Goal: Information Seeking & Learning: Learn about a topic

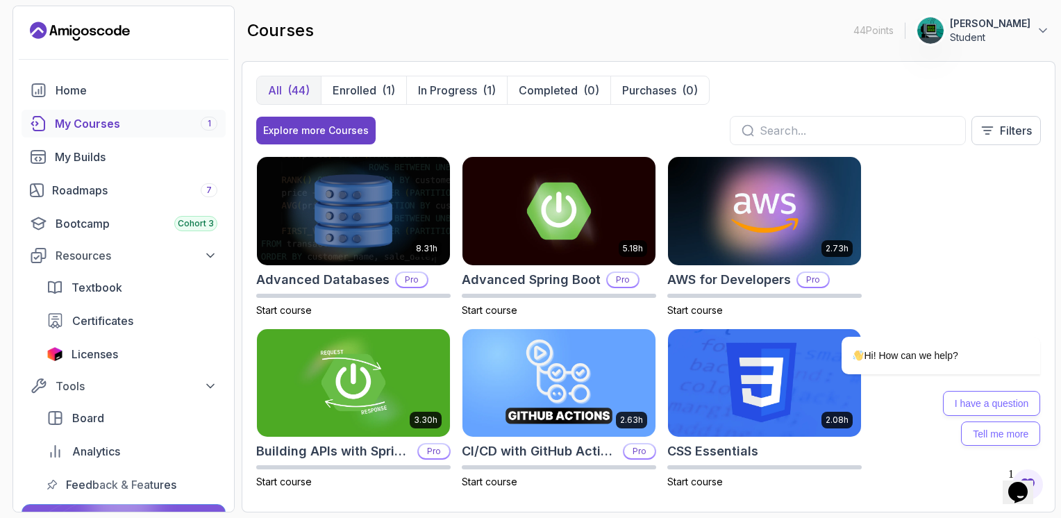
click at [403, 42] on div "courses 44 Points Fred Musart Student" at bounding box center [649, 31] width 814 height 50
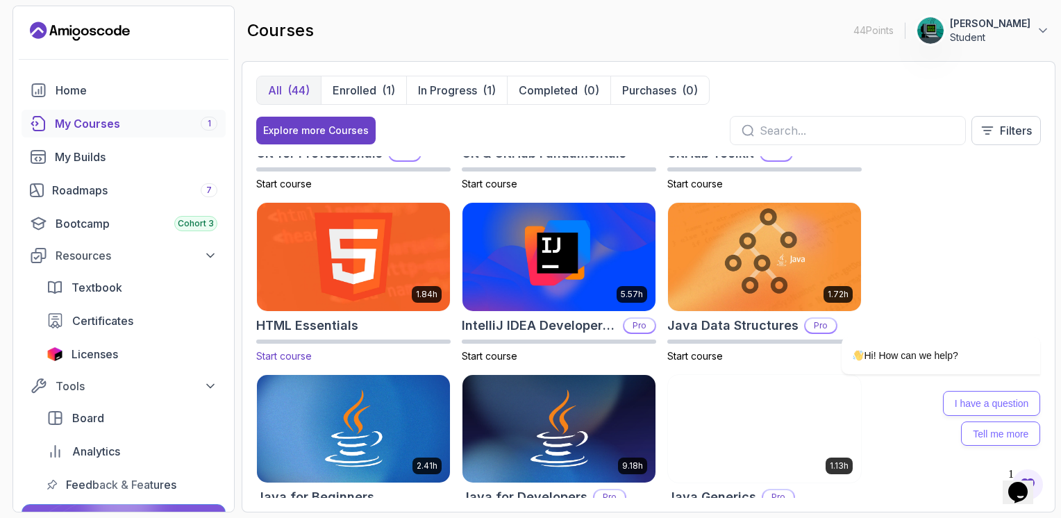
scroll to position [694, 0]
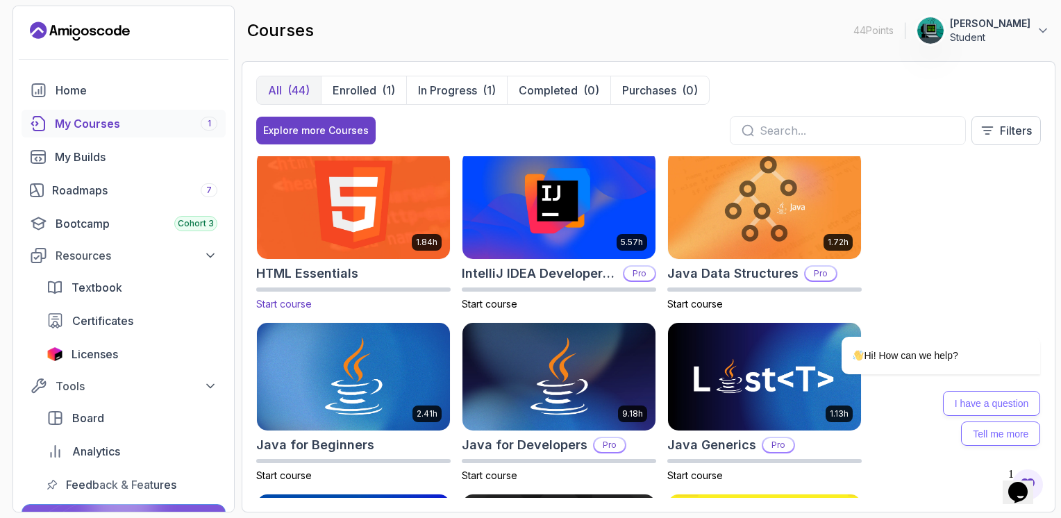
click at [320, 215] on img at bounding box center [353, 204] width 203 height 113
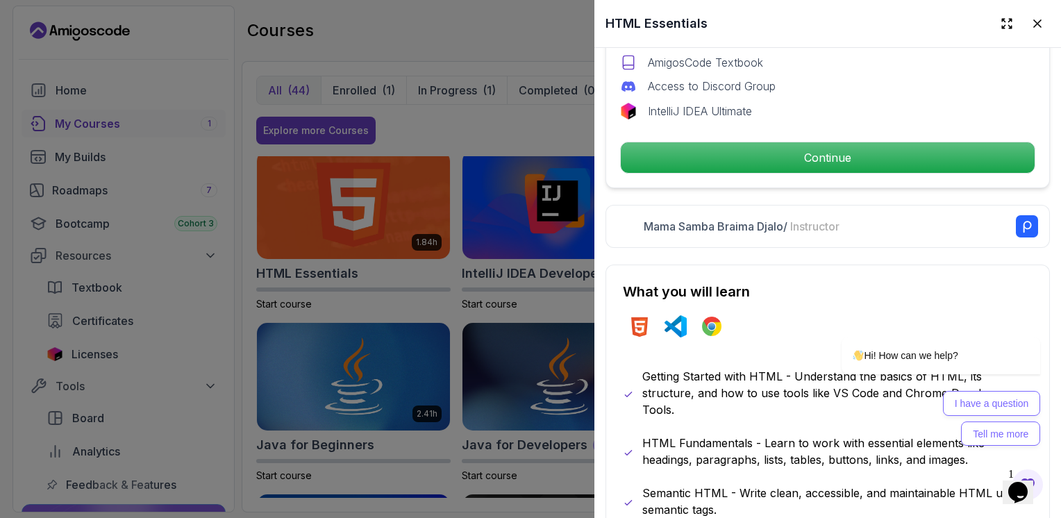
scroll to position [453, 0]
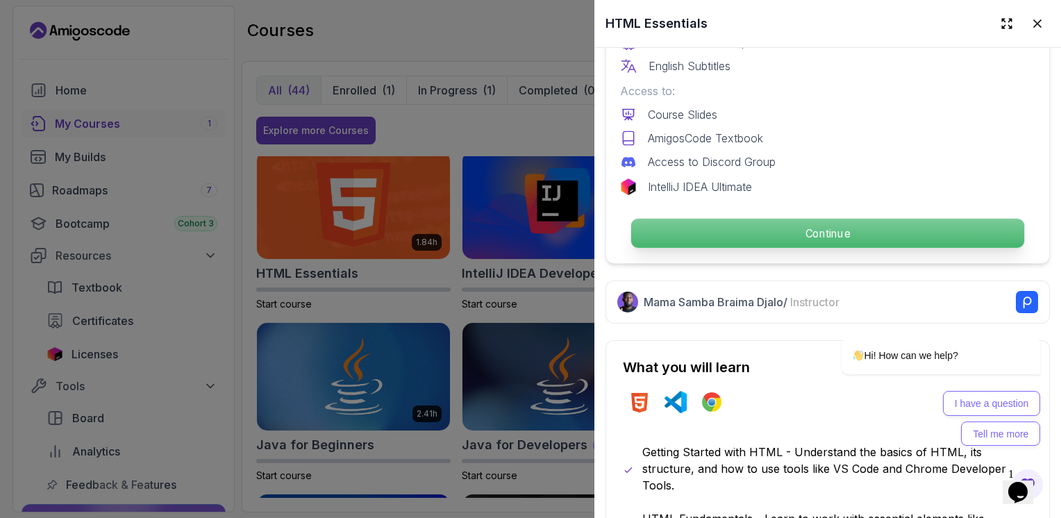
click at [767, 236] on p "Continue" at bounding box center [827, 233] width 393 height 29
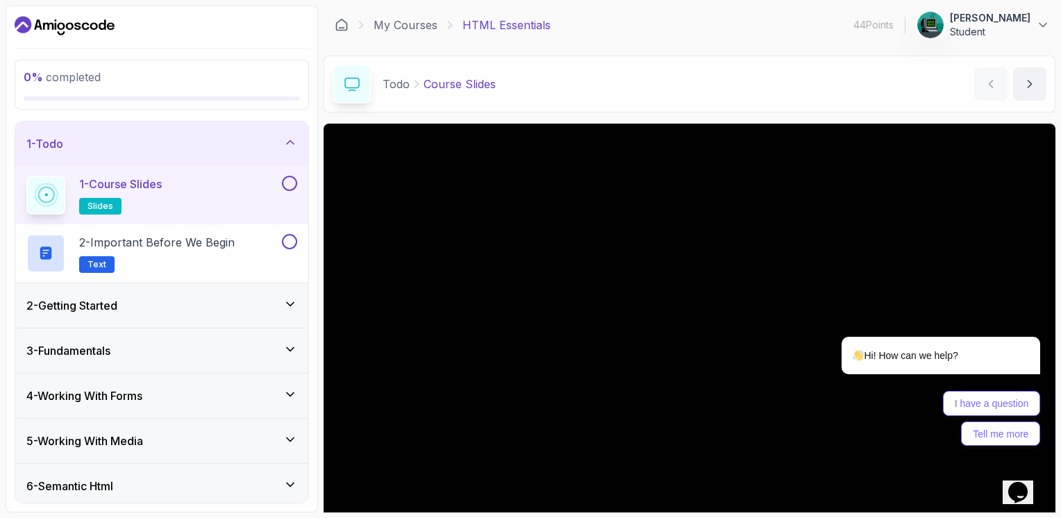
click at [1017, 491] on icon "Opens Chat This icon Opens the chat window." at bounding box center [1018, 492] width 22 height 22
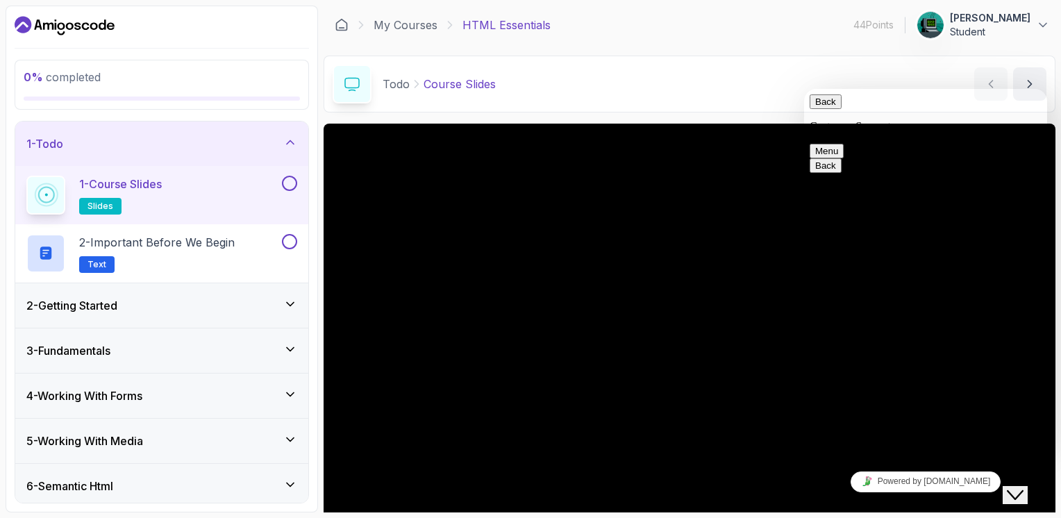
click at [1024, 487] on icon "Close Chat This icon closes the chat window." at bounding box center [1015, 495] width 17 height 17
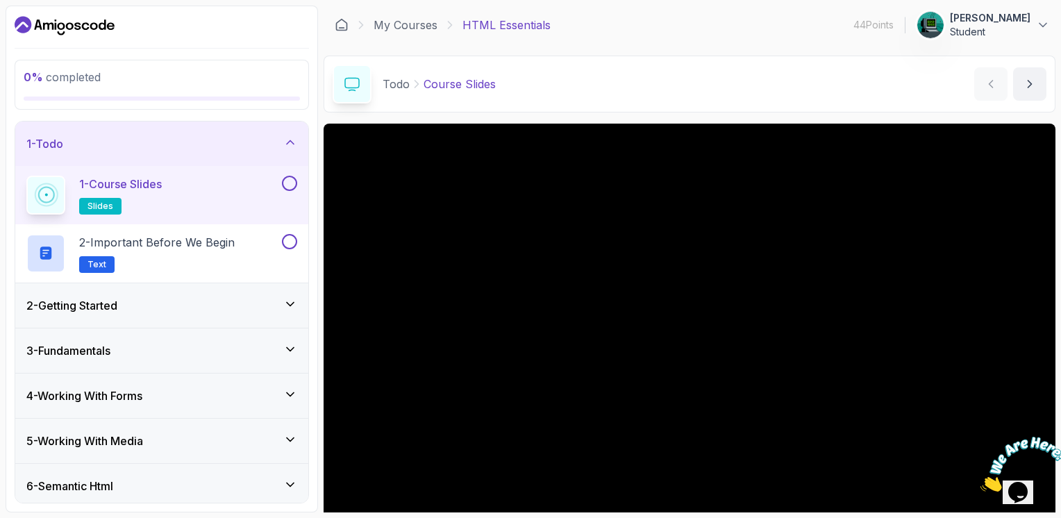
scroll to position [16, 0]
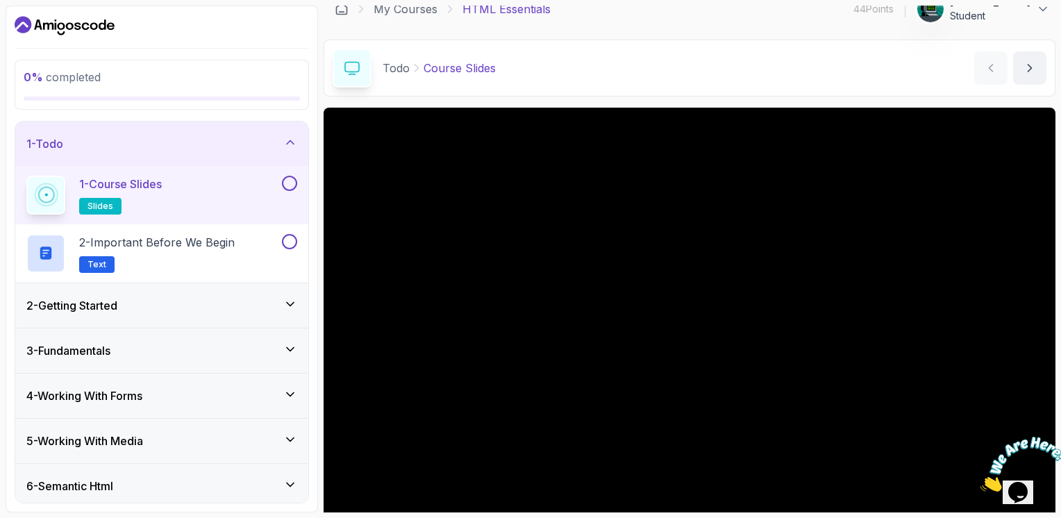
click at [981, 482] on icon "Close" at bounding box center [981, 488] width 0 height 12
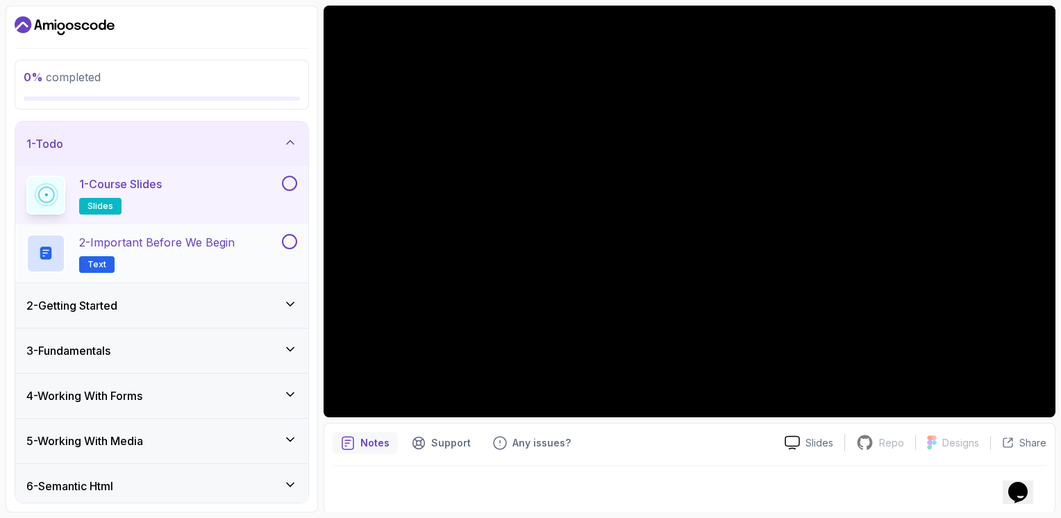
click at [85, 251] on h2 "2 - Important Before We Begin Text" at bounding box center [157, 253] width 156 height 39
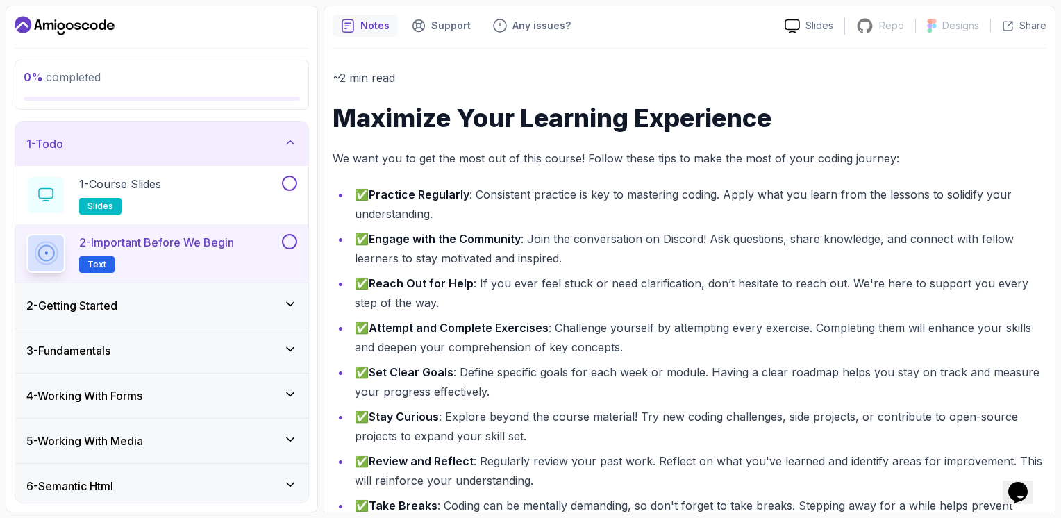
click at [103, 310] on h3 "2 - Getting Started" at bounding box center [71, 305] width 91 height 17
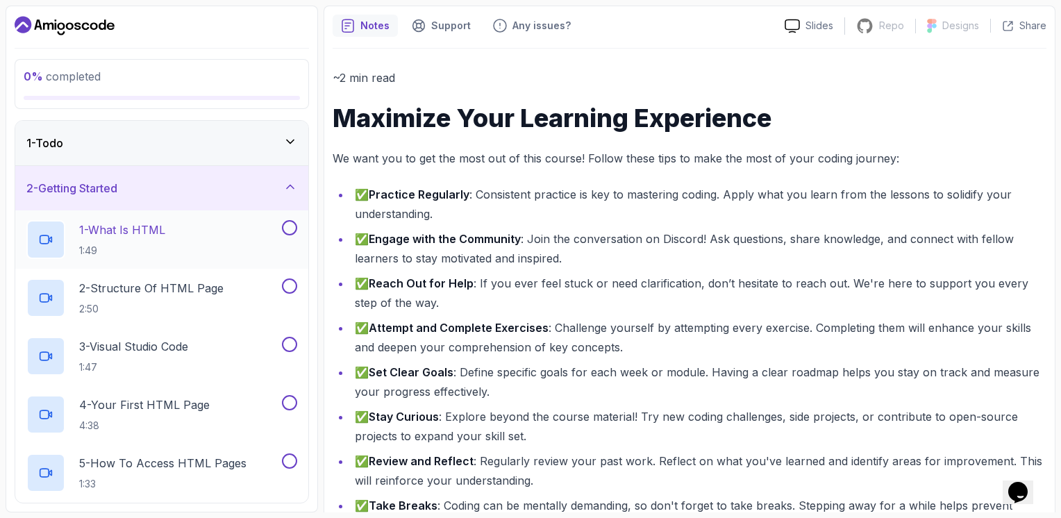
click at [126, 251] on p "1:49" at bounding box center [122, 251] width 86 height 14
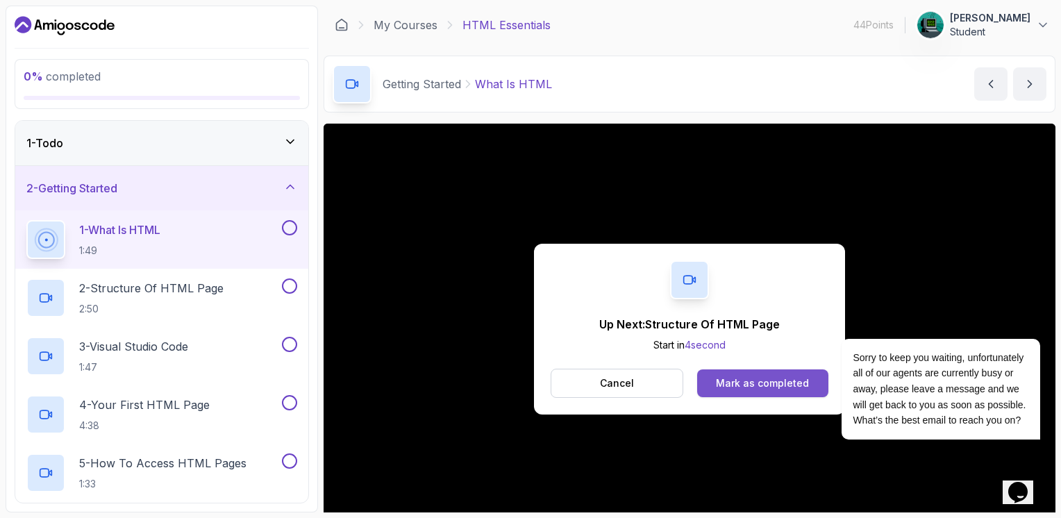
click at [726, 394] on button "Mark as completed" at bounding box center [762, 383] width 131 height 28
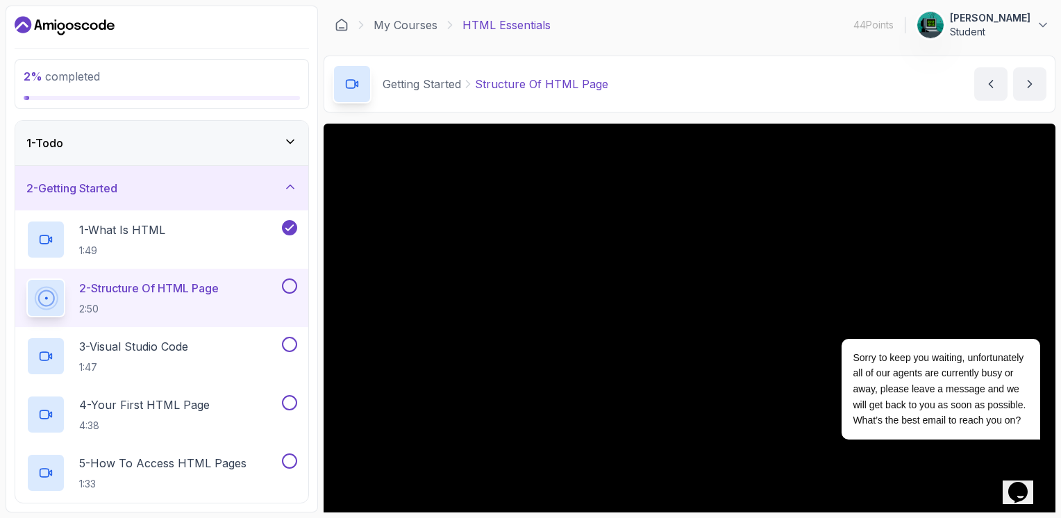
click at [1029, 485] on div "Opens Chat This icon Opens the chat window." at bounding box center [1018, 492] width 22 height 22
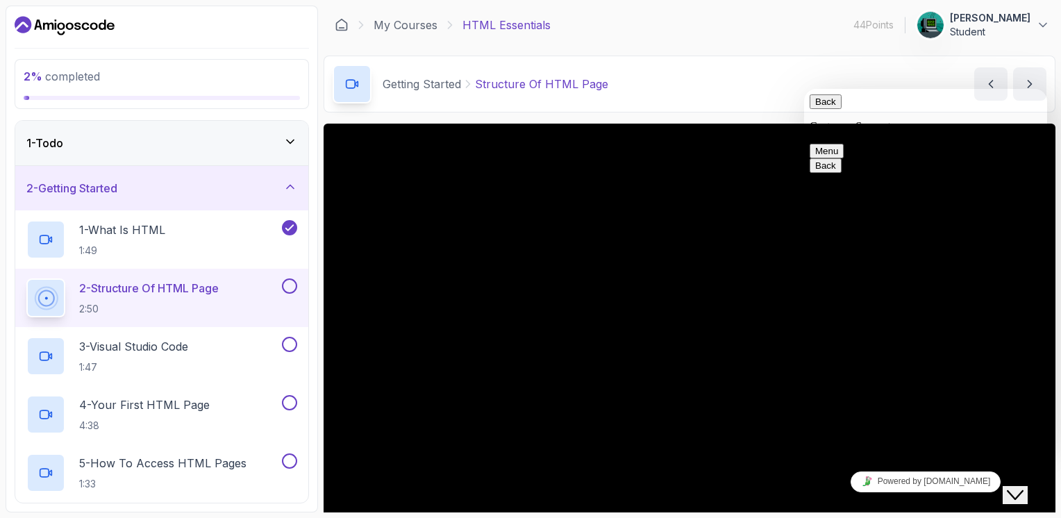
type input "cam"
type input "237"
type input "6"
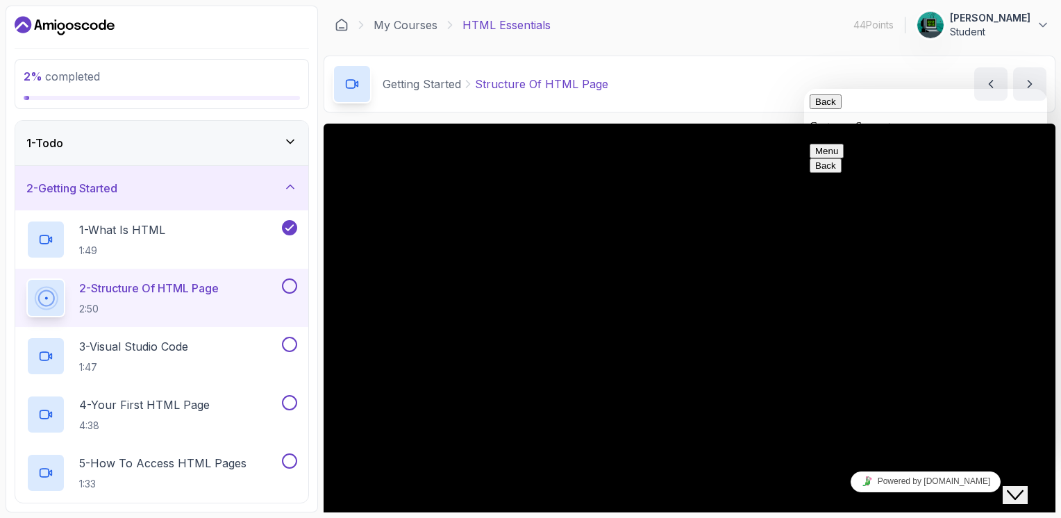
type input "237699195353"
click at [1017, 487] on icon "Close Chat This icon closes the chat window." at bounding box center [1015, 495] width 17 height 17
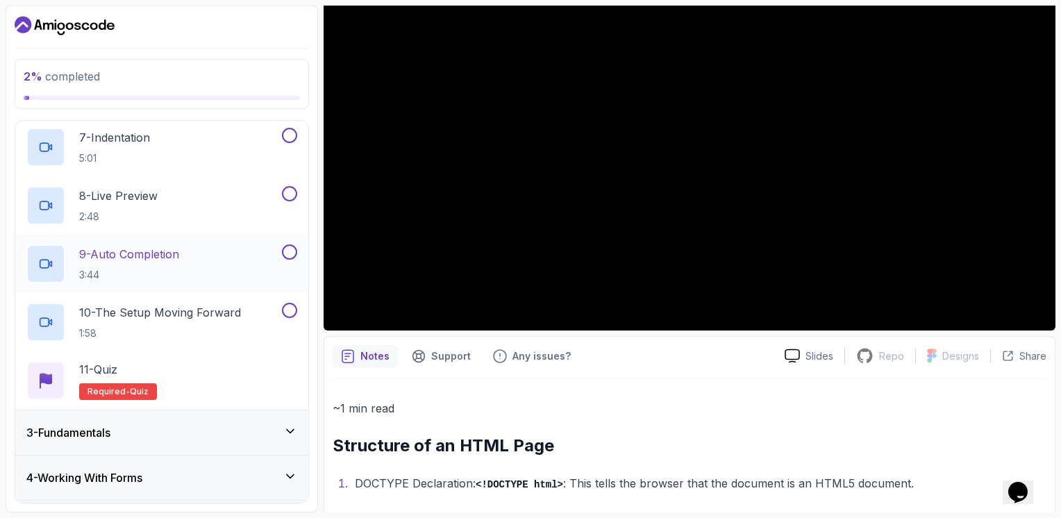
scroll to position [453, 0]
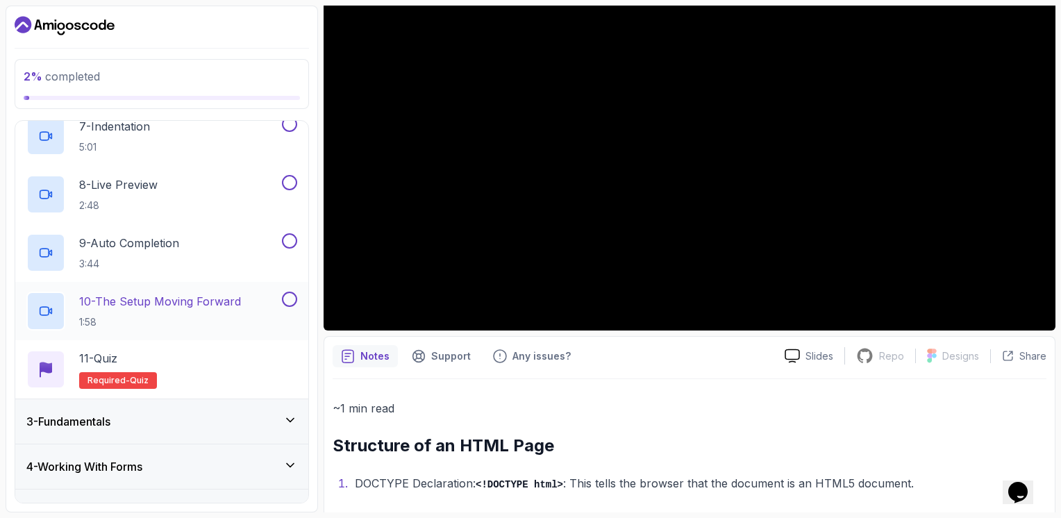
click at [192, 306] on p "10 - The Setup Moving Forward" at bounding box center [160, 301] width 162 height 17
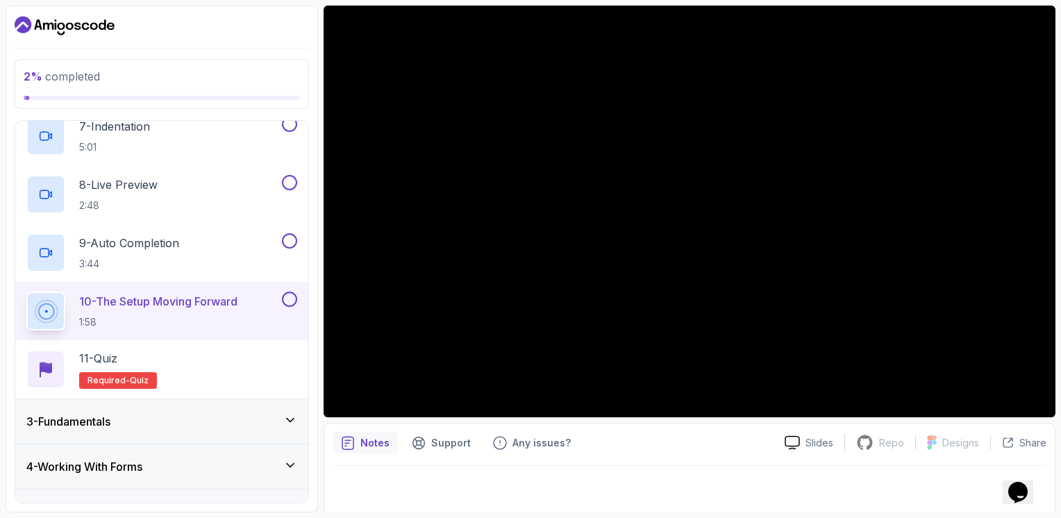
scroll to position [681, 0]
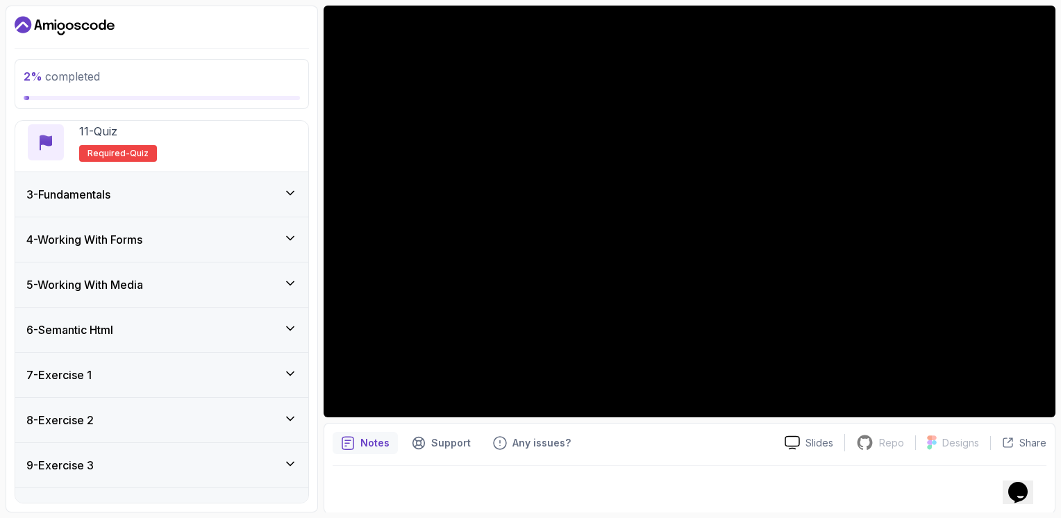
click at [143, 183] on div "3 - Fundamentals" at bounding box center [161, 194] width 293 height 44
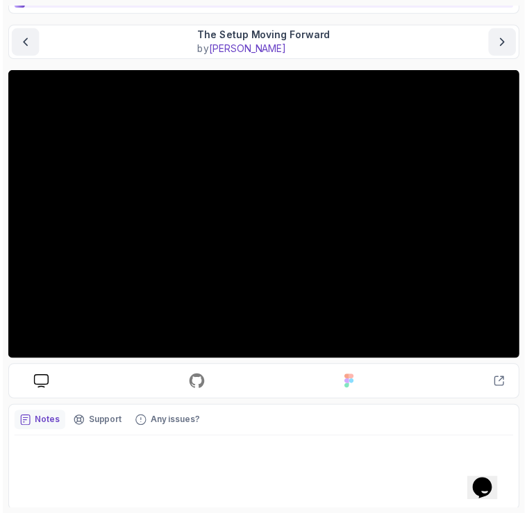
scroll to position [0, 0]
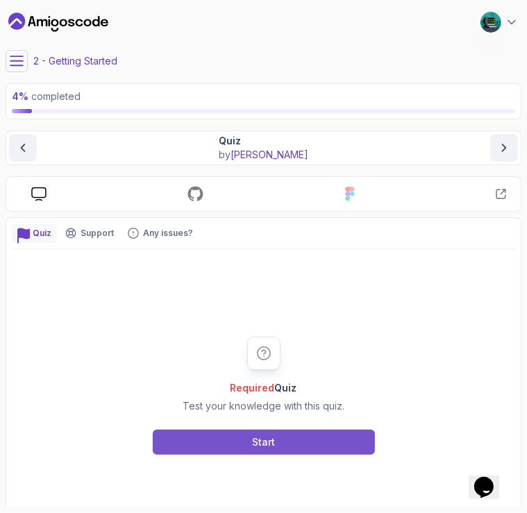
click at [253, 448] on div "Start" at bounding box center [263, 442] width 23 height 14
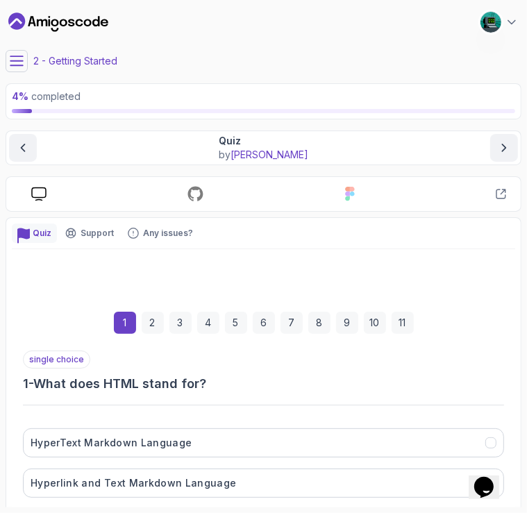
click at [253, 448] on button "HyperText Markdown Language" at bounding box center [263, 442] width 481 height 29
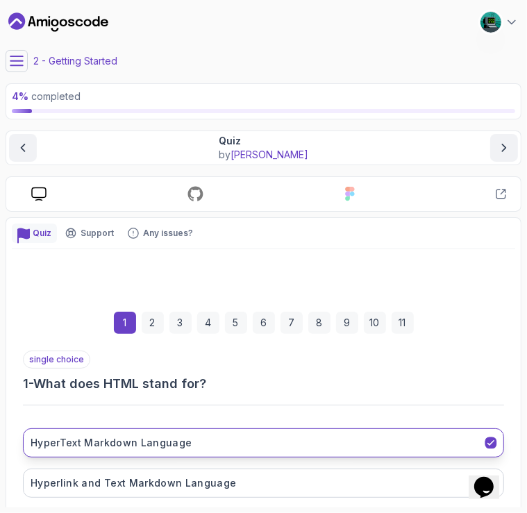
click at [490, 438] on icon "HyperText Markdown Language" at bounding box center [491, 443] width 10 height 10
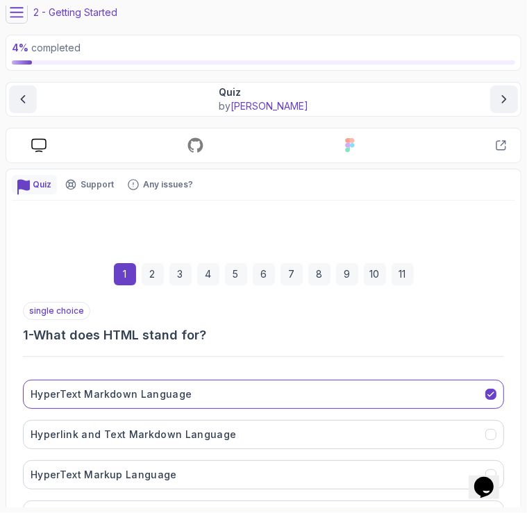
scroll to position [103, 0]
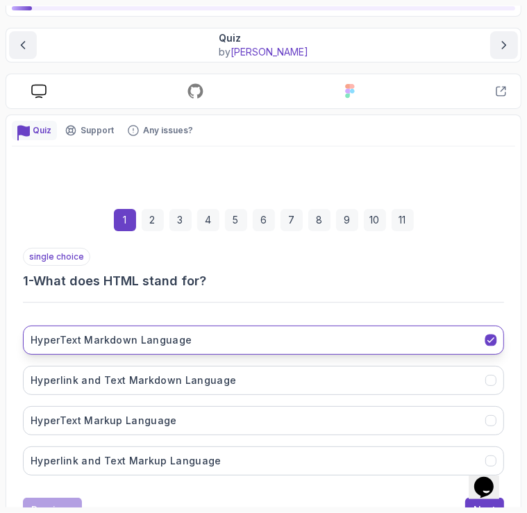
click at [488, 335] on icon "HyperText Markdown Language" at bounding box center [491, 340] width 10 height 10
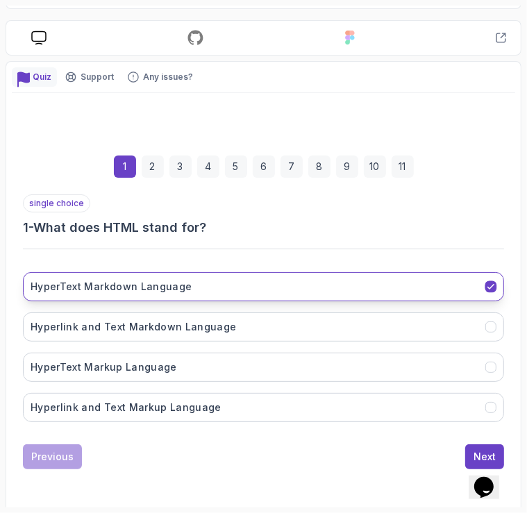
scroll to position [167, 0]
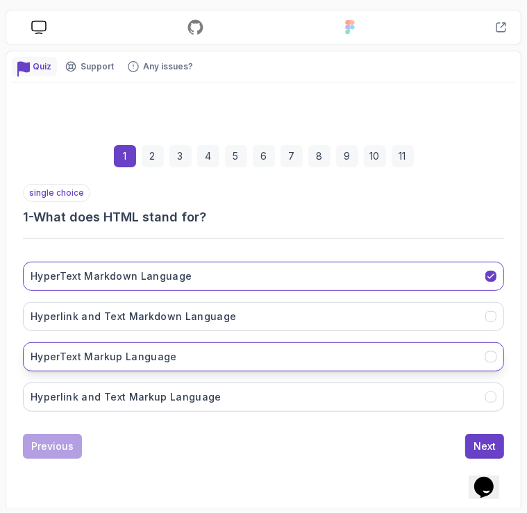
click at [219, 359] on button "HyperText Markup Language" at bounding box center [263, 356] width 481 height 29
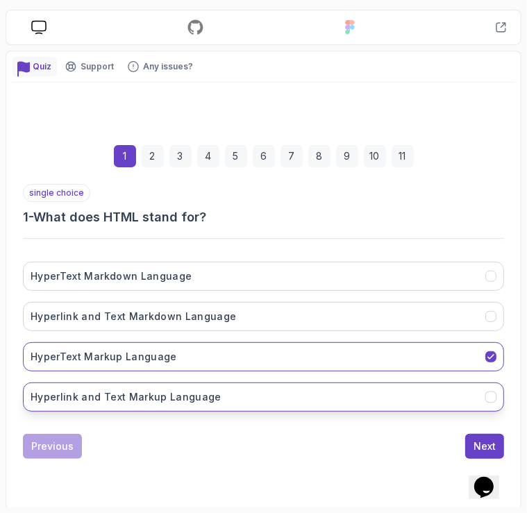
click at [164, 401] on button "Hyperlink and Text Markup Language" at bounding box center [263, 397] width 481 height 29
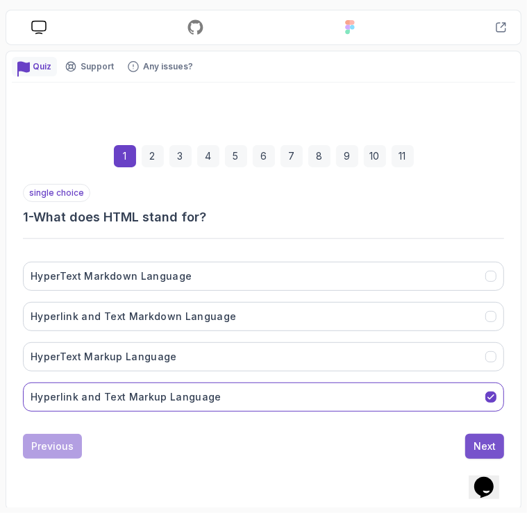
click at [487, 444] on div "Next" at bounding box center [485, 447] width 22 height 14
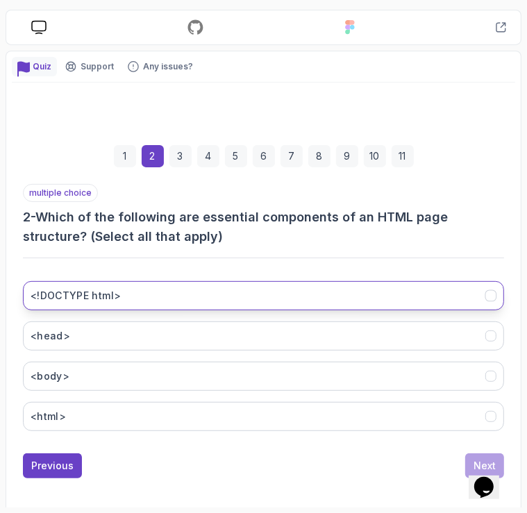
click at [94, 301] on button "<!DOCTYPE html>" at bounding box center [263, 295] width 481 height 29
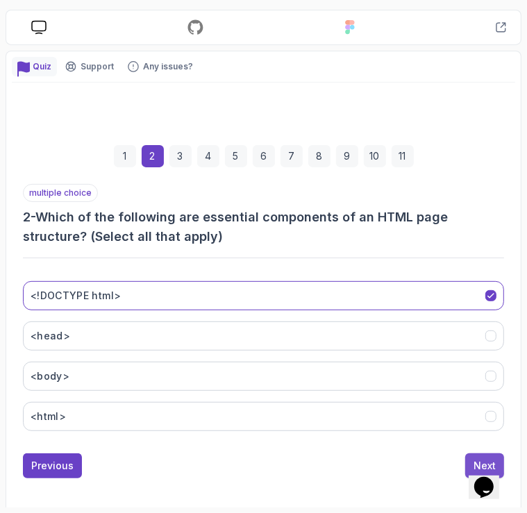
scroll to position [186, 0]
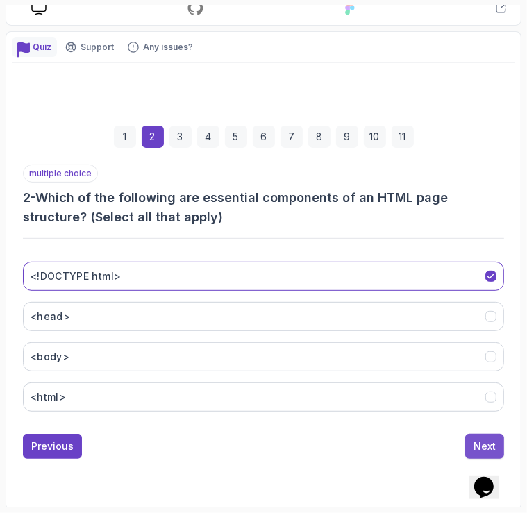
click at [484, 440] on div "Next" at bounding box center [485, 447] width 22 height 14
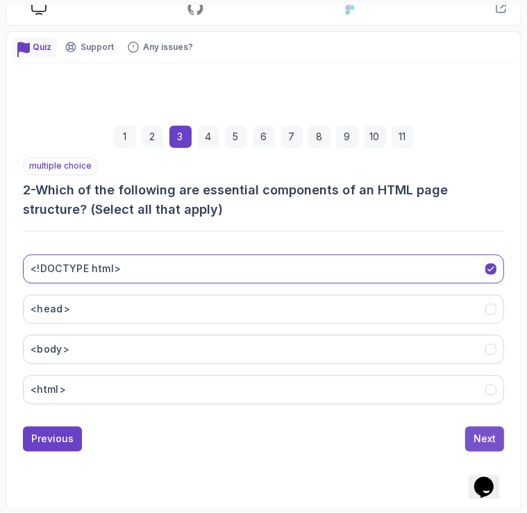
scroll to position [167, 0]
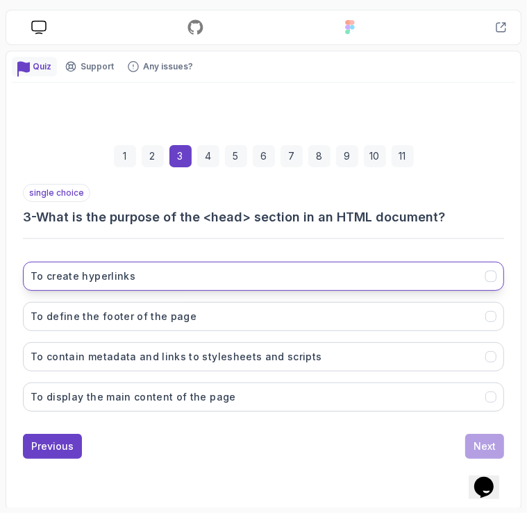
click at [78, 269] on h3 "To create hyperlinks" at bounding box center [83, 276] width 105 height 14
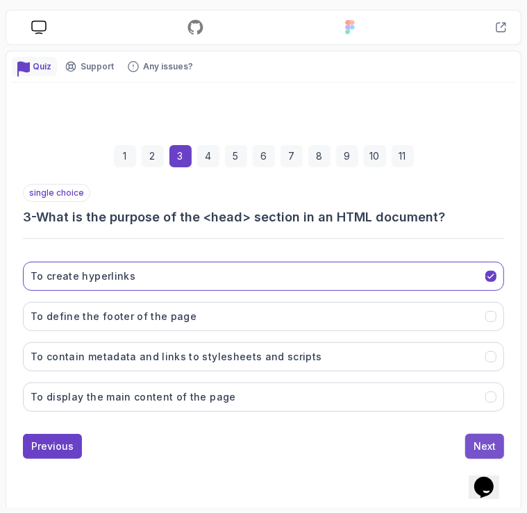
click at [472, 435] on button "Next" at bounding box center [484, 446] width 39 height 25
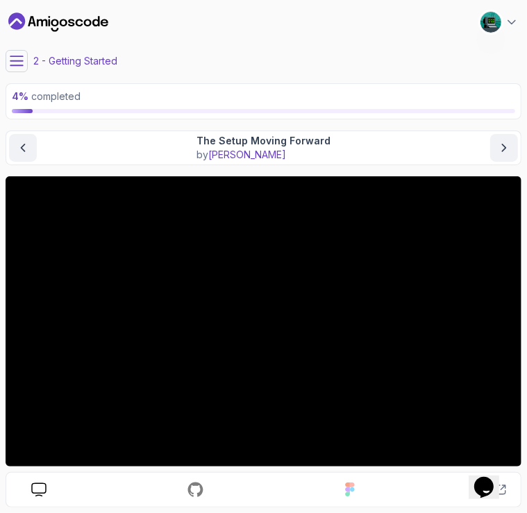
scroll to position [111, 0]
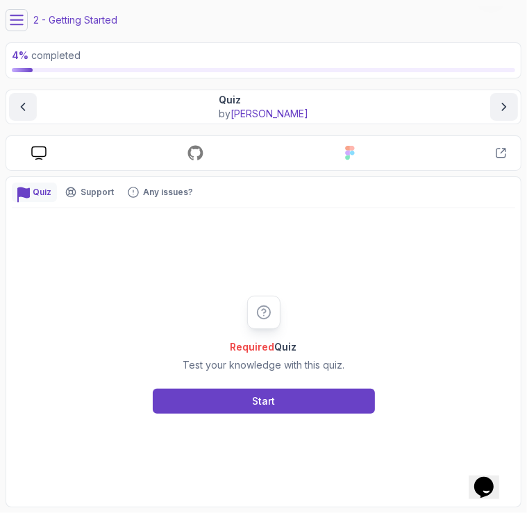
scroll to position [40, 0]
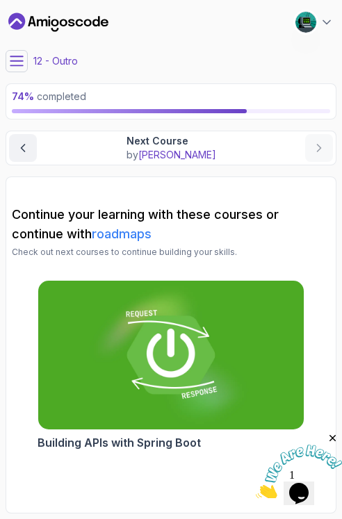
click at [333, 438] on icon "Close" at bounding box center [332, 438] width 13 height 13
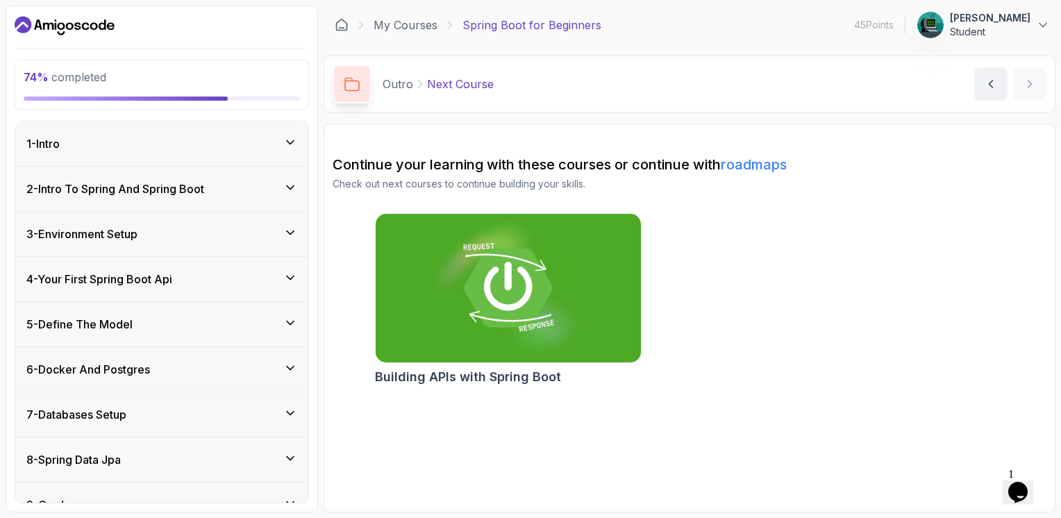
click at [341, 300] on div "Building APIs with Spring Boot" at bounding box center [690, 302] width 714 height 178
click at [341, 26] on link "My Courses" at bounding box center [406, 25] width 64 height 17
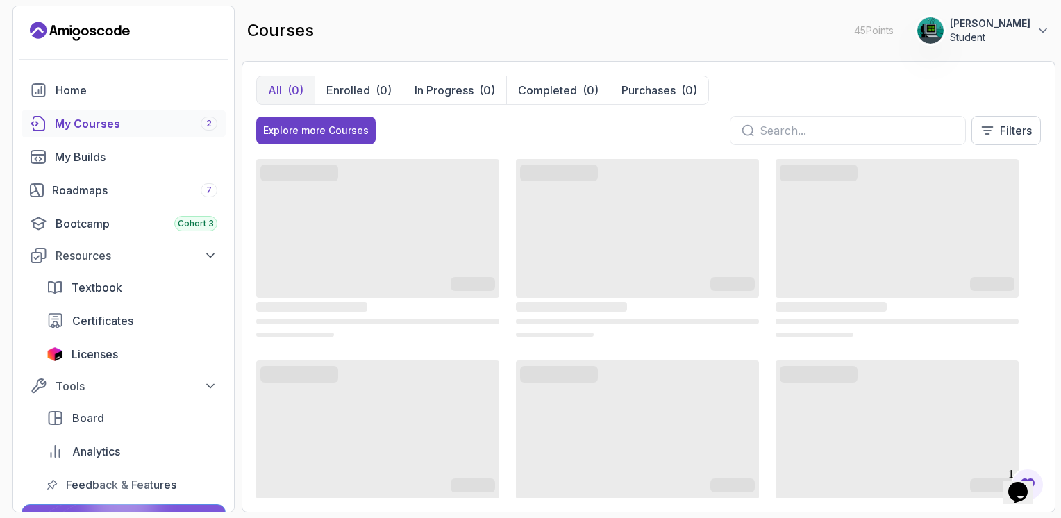
click at [341, 128] on div "Explore more Courses Filters" at bounding box center [648, 130] width 785 height 29
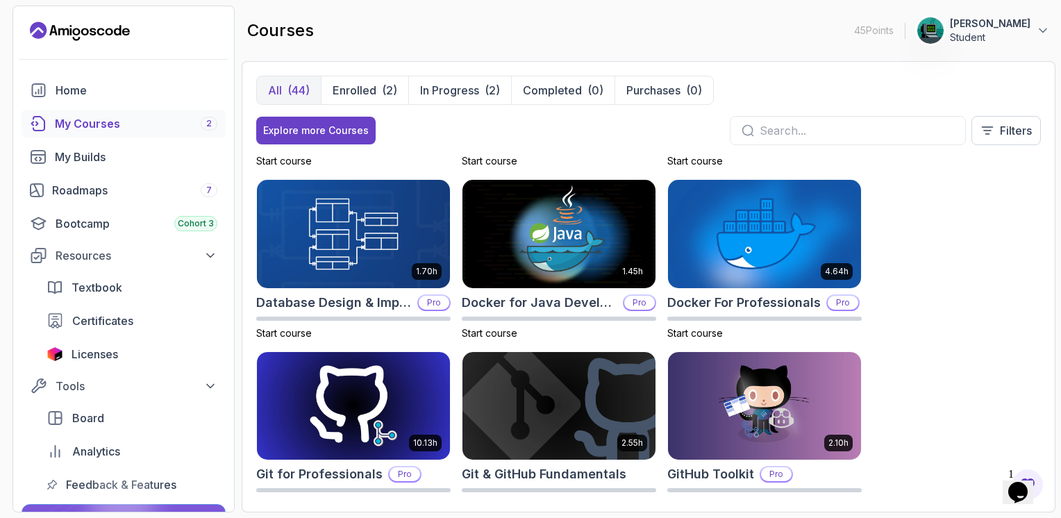
scroll to position [769, 0]
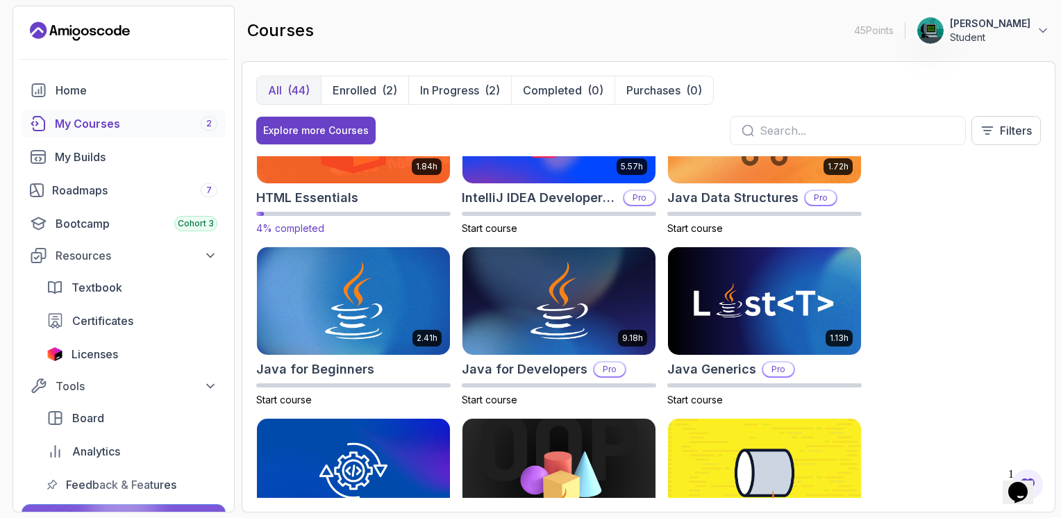
click at [341, 185] on div "1.84h HTML Essentials 4% completed" at bounding box center [353, 154] width 194 height 161
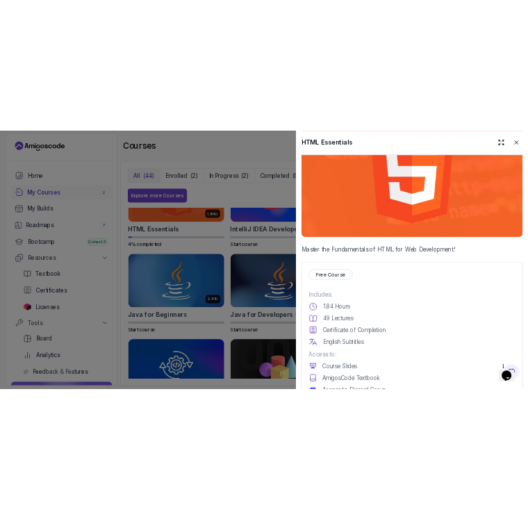
scroll to position [209, 0]
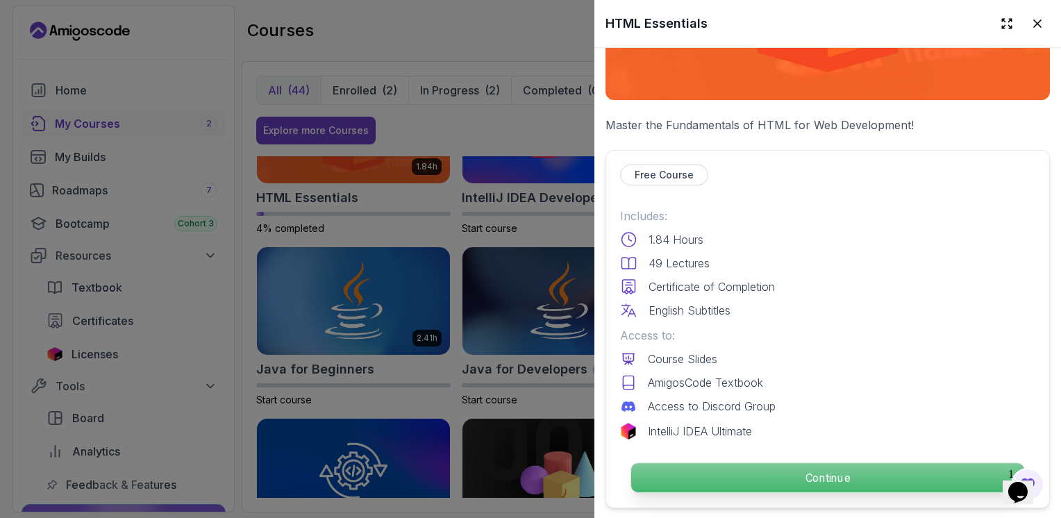
click at [341, 472] on p "Continue" at bounding box center [827, 477] width 393 height 29
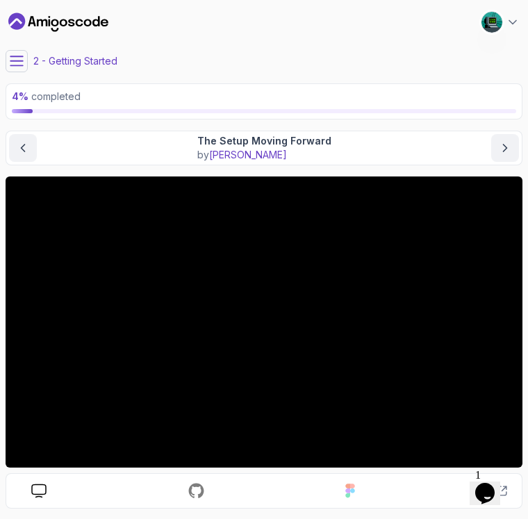
click at [17, 63] on icon at bounding box center [17, 61] width 14 height 14
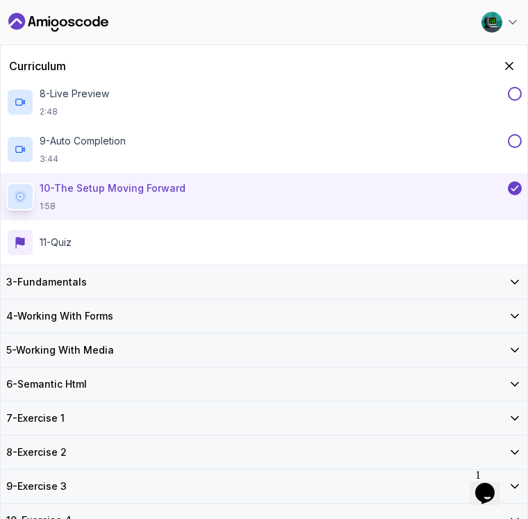
scroll to position [413, 0]
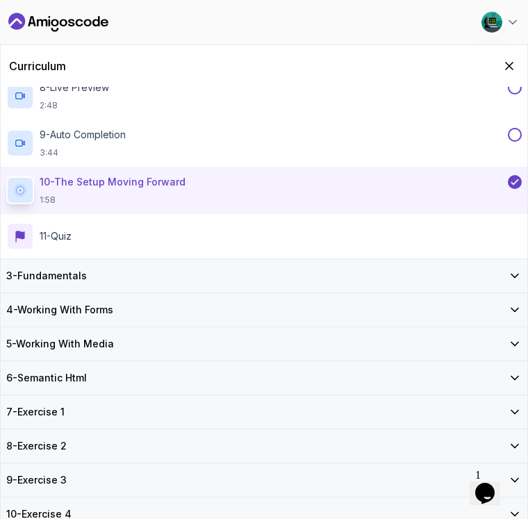
click at [101, 278] on div "3 - Fundamentals" at bounding box center [263, 276] width 515 height 14
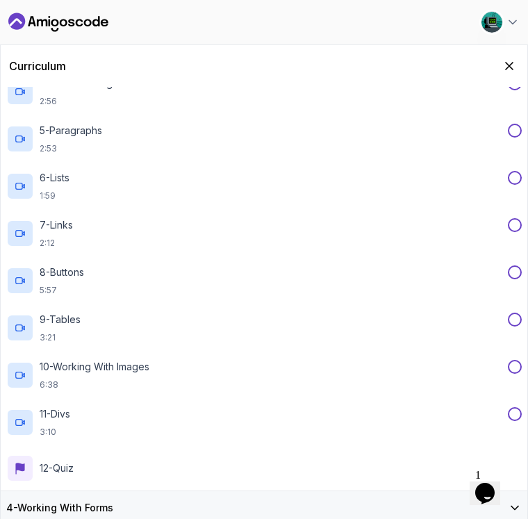
scroll to position [281, 0]
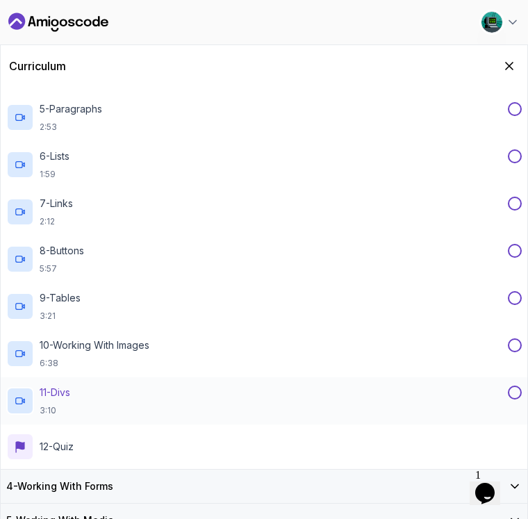
click at [99, 388] on div "11 - Divs 3:10" at bounding box center [255, 400] width 499 height 31
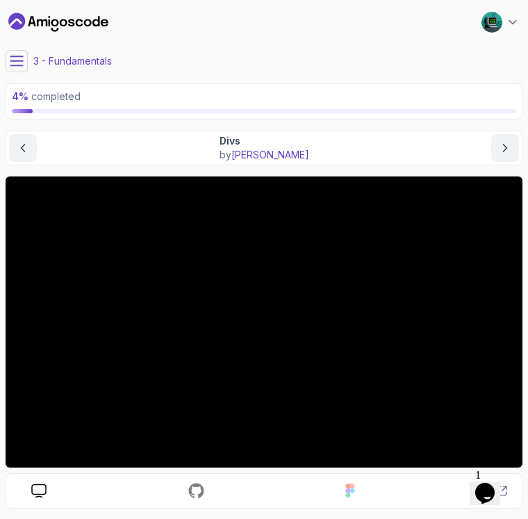
click at [13, 64] on icon at bounding box center [17, 61] width 14 height 14
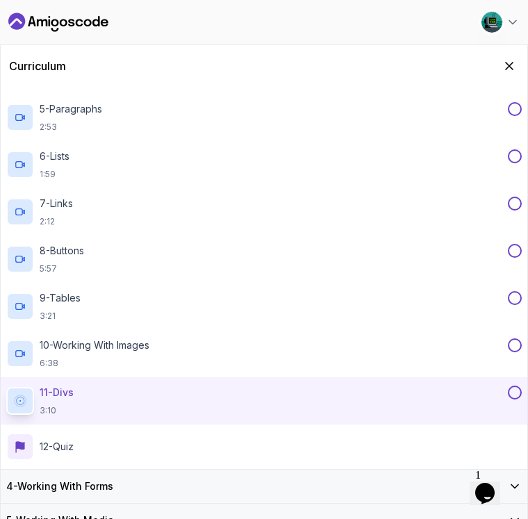
scroll to position [340, 0]
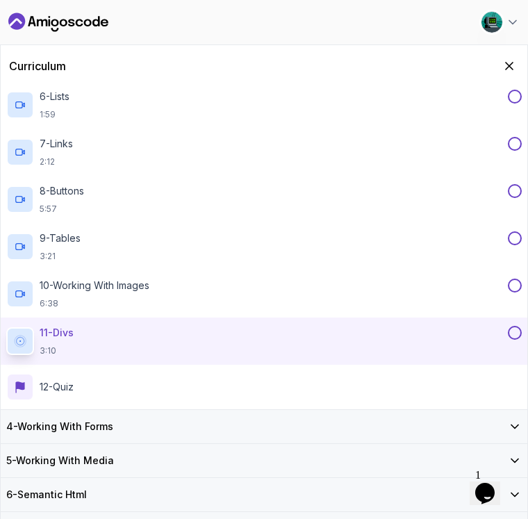
click at [94, 427] on h3 "4 - Working With Forms" at bounding box center [59, 426] width 107 height 14
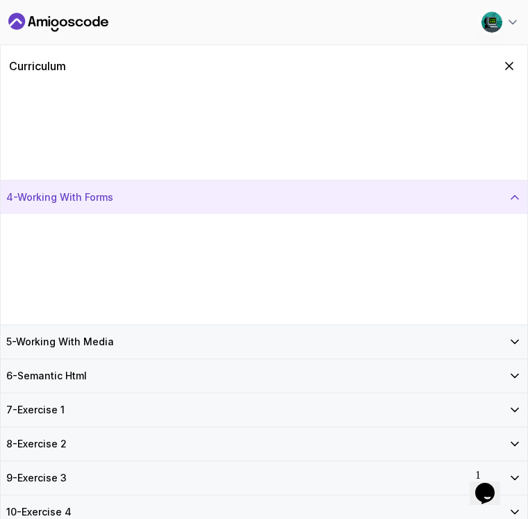
scroll to position [0, 0]
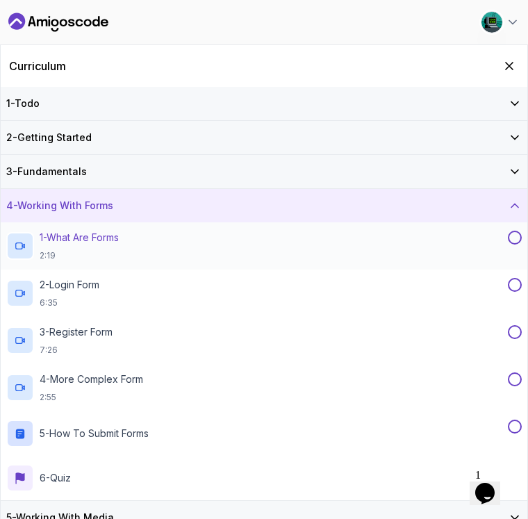
click at [107, 240] on p "1 - What Are Forms" at bounding box center [79, 238] width 79 height 14
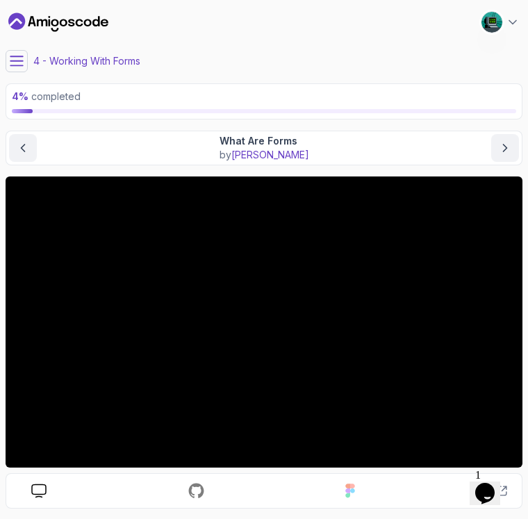
click at [22, 69] on button at bounding box center [17, 61] width 22 height 22
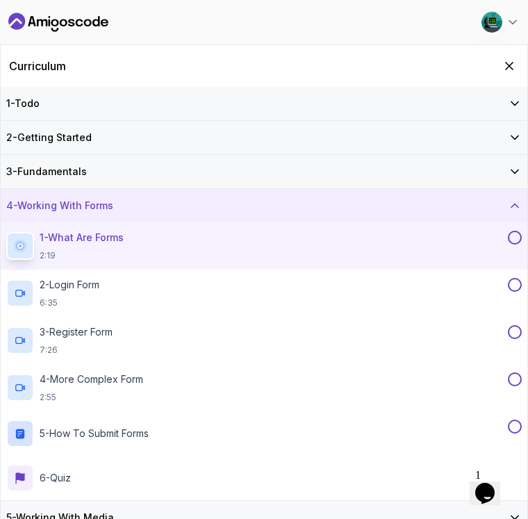
click at [171, 105] on div "1 - Todo" at bounding box center [263, 104] width 515 height 14
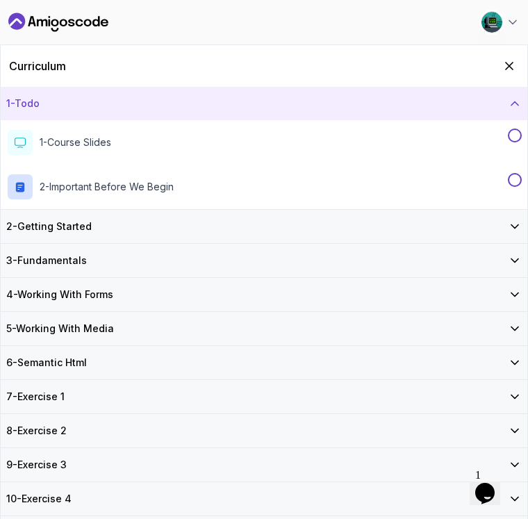
click at [36, 105] on h3 "1 - Todo" at bounding box center [22, 104] width 33 height 14
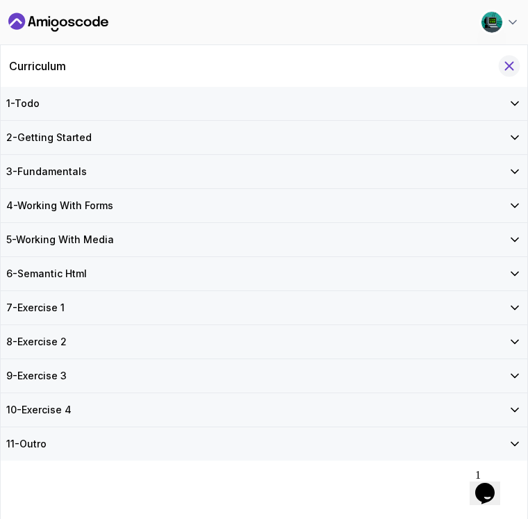
click at [341, 67] on icon "Hide Curriculum for mobile" at bounding box center [508, 65] width 15 height 15
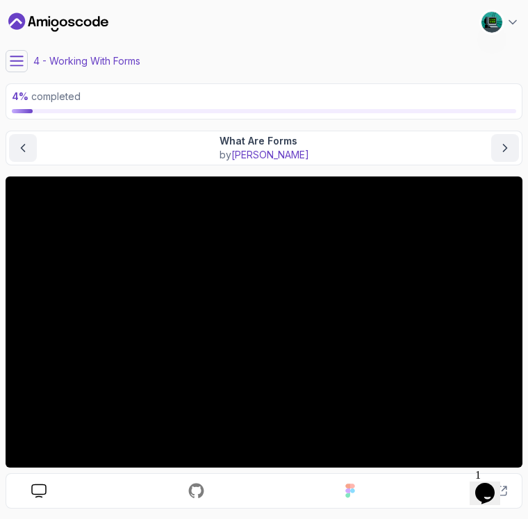
click at [13, 59] on icon at bounding box center [17, 61] width 14 height 14
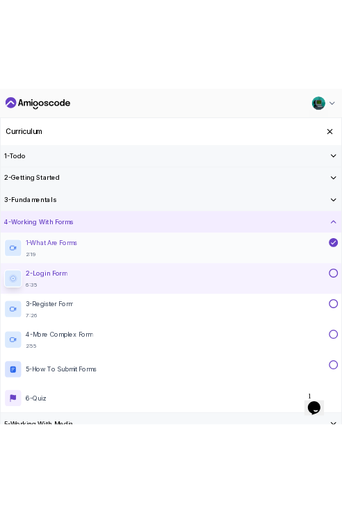
scroll to position [174, 0]
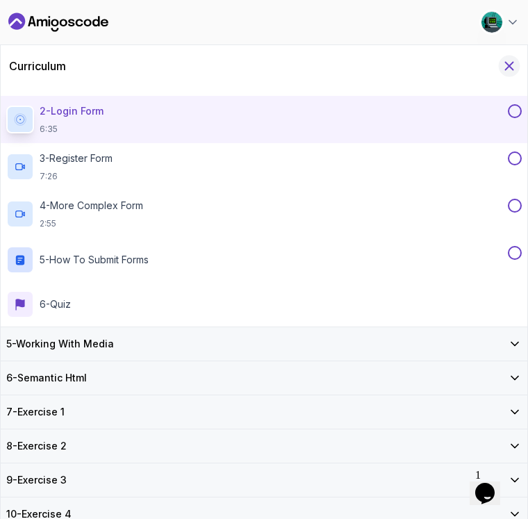
click at [341, 69] on icon "Hide Curriculum for mobile" at bounding box center [508, 65] width 15 height 15
